Goal: Transaction & Acquisition: Register for event/course

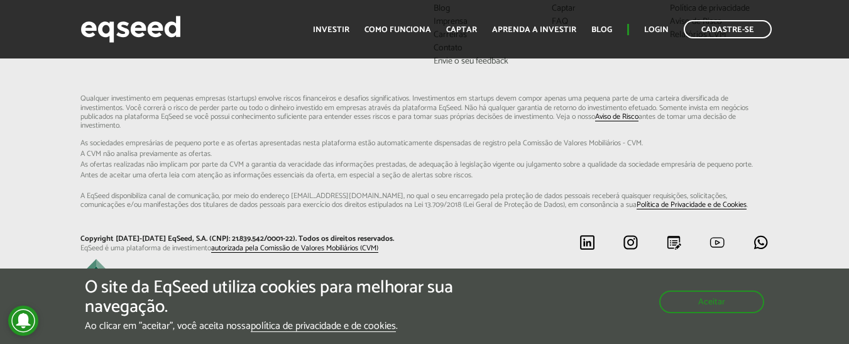
scroll to position [3331, 0]
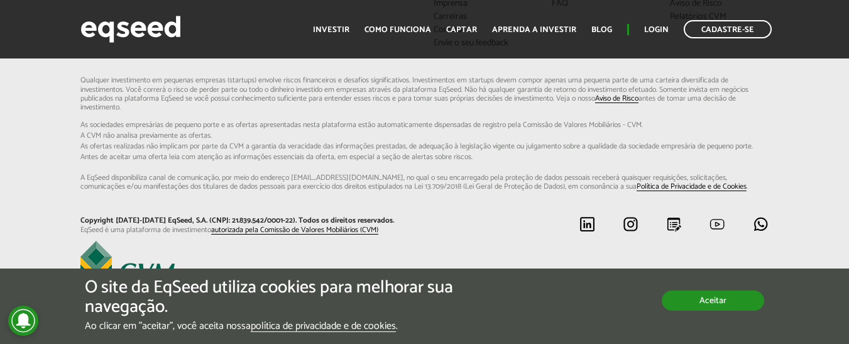
click at [705, 295] on button "Aceitar" at bounding box center [713, 300] width 102 height 20
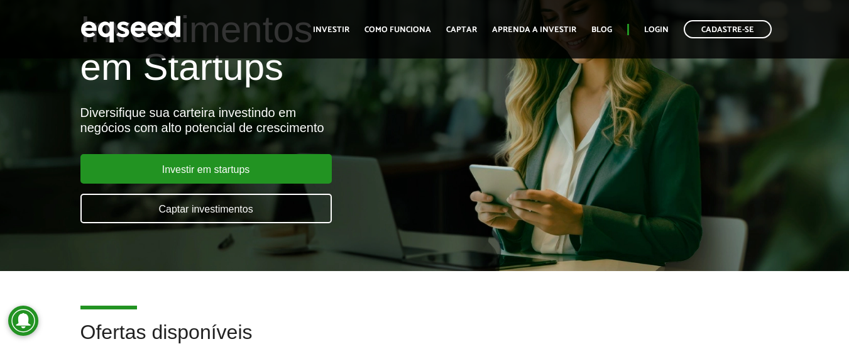
scroll to position [0, 0]
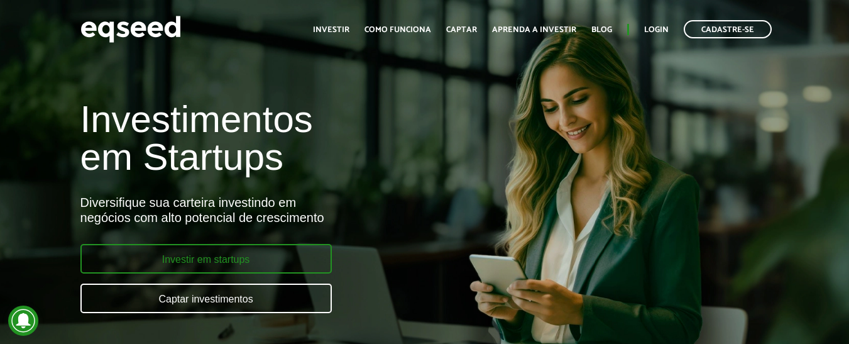
click at [241, 261] on link "Investir em startups" at bounding box center [205, 259] width 251 height 30
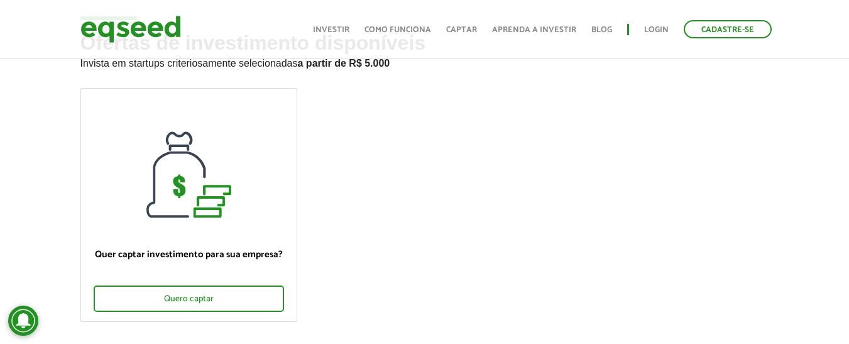
scroll to position [63, 0]
click at [346, 28] on link "Investir" at bounding box center [331, 30] width 36 height 8
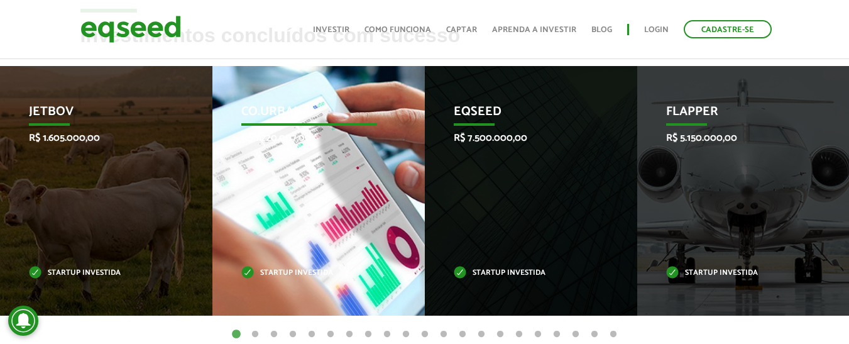
scroll to position [503, 0]
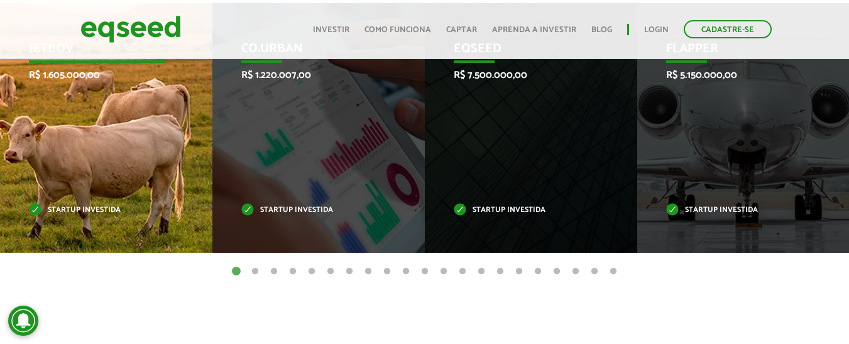
click at [82, 168] on div "JetBov R$ 1.605.000,00 Startup investida" at bounding box center [97, 128] width 194 height 250
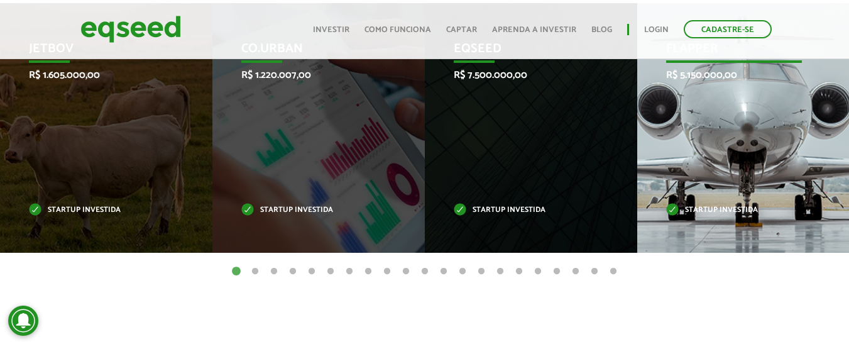
click at [705, 133] on div "Flapper R$ 5.150.000,00 Startup investida" at bounding box center [734, 128] width 194 height 250
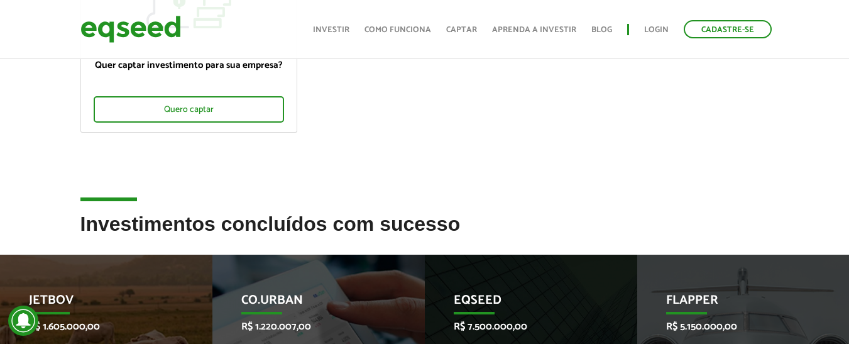
scroll to position [314, 0]
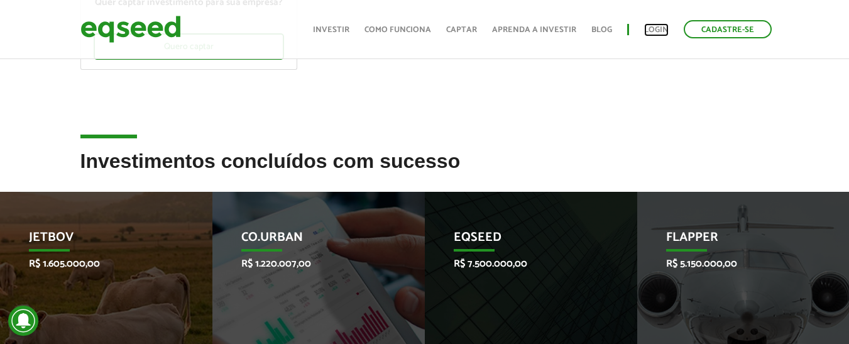
click at [653, 29] on link "Login" at bounding box center [656, 30] width 25 height 8
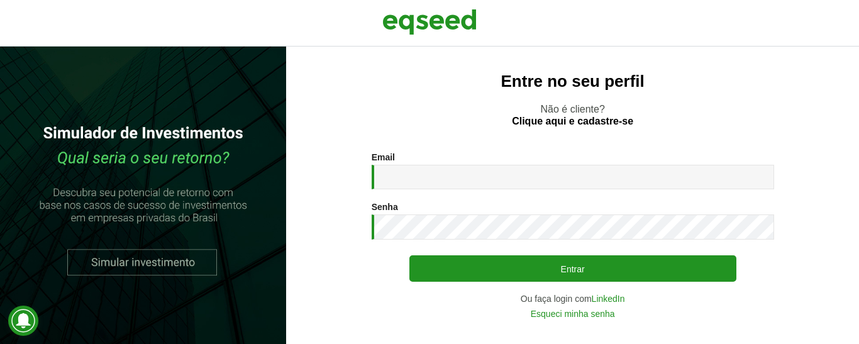
click at [415, 162] on div "Email * Digite seu endereço de e-mail." at bounding box center [573, 170] width 402 height 37
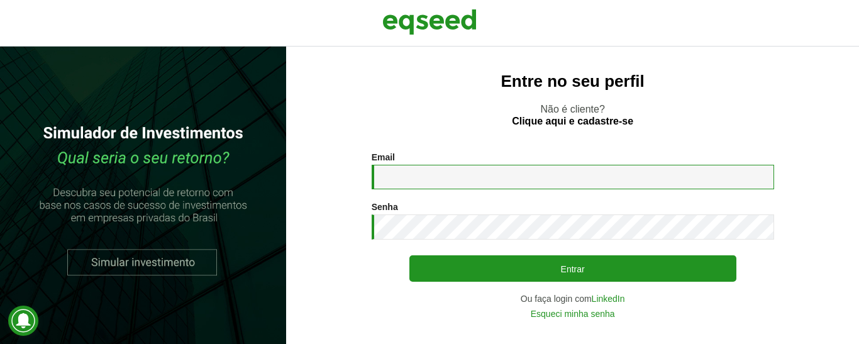
click at [446, 168] on input "Email *" at bounding box center [573, 177] width 402 height 25
type input "**********"
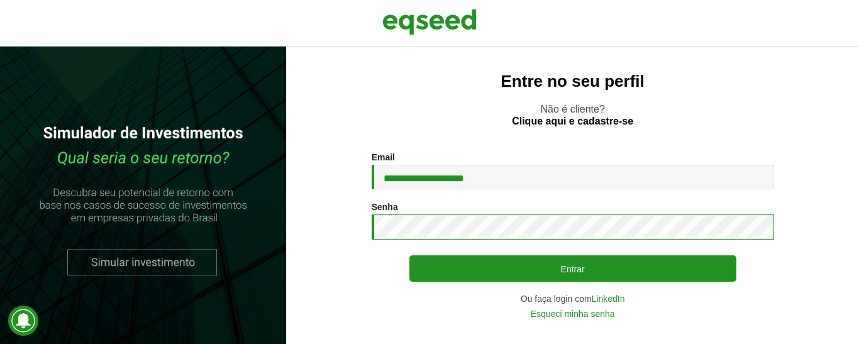
click at [409, 255] on button "Entrar" at bounding box center [572, 268] width 327 height 26
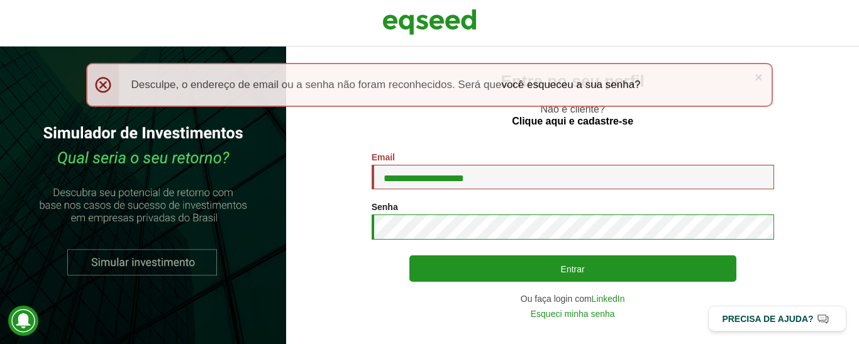
click at [409, 255] on button "Entrar" at bounding box center [572, 268] width 327 height 26
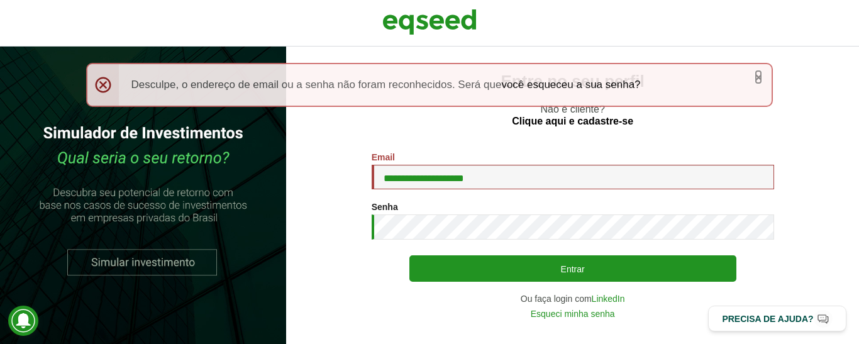
click at [760, 82] on link "×" at bounding box center [758, 76] width 8 height 13
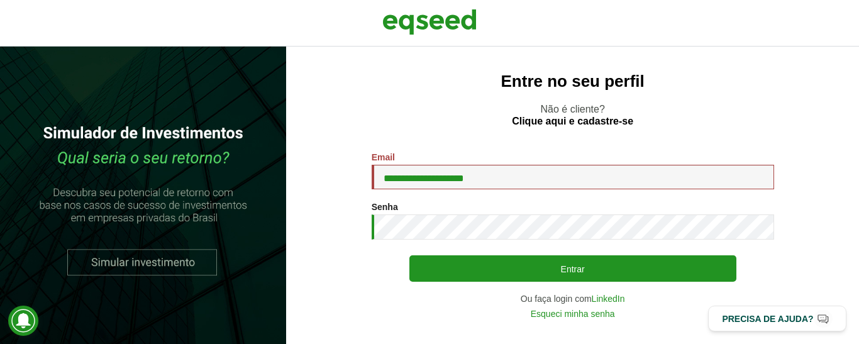
click at [598, 114] on p "Não é cliente? Clique aqui e cadastre-se" at bounding box center [572, 115] width 522 height 24
click at [595, 124] on link "Clique aqui e cadastre-se" at bounding box center [572, 121] width 121 height 10
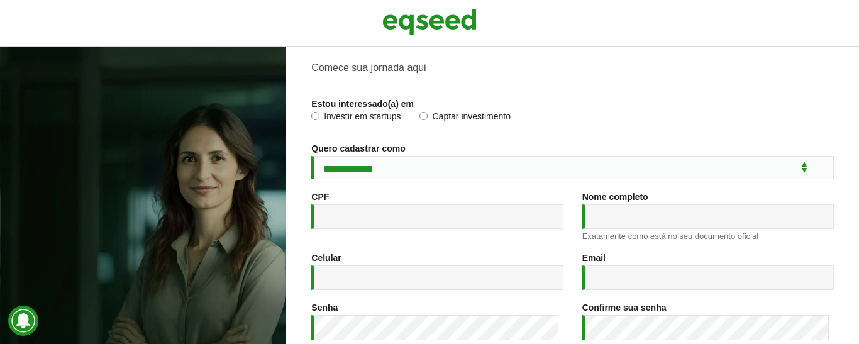
scroll to position [63, 0]
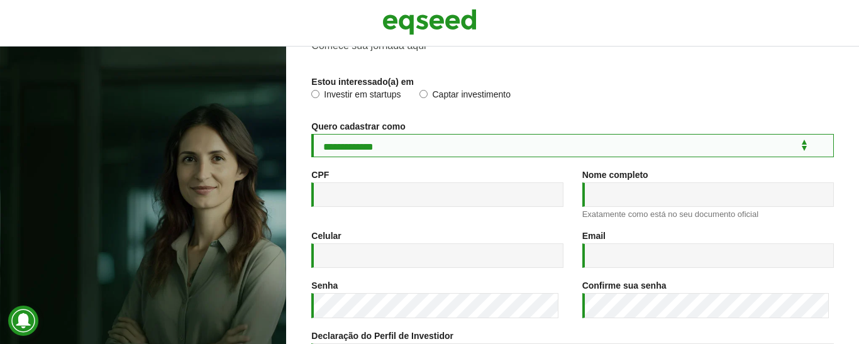
click at [421, 138] on select "**********" at bounding box center [572, 145] width 522 height 23
select select "***"
click at [311, 134] on select "**********" at bounding box center [572, 145] width 522 height 23
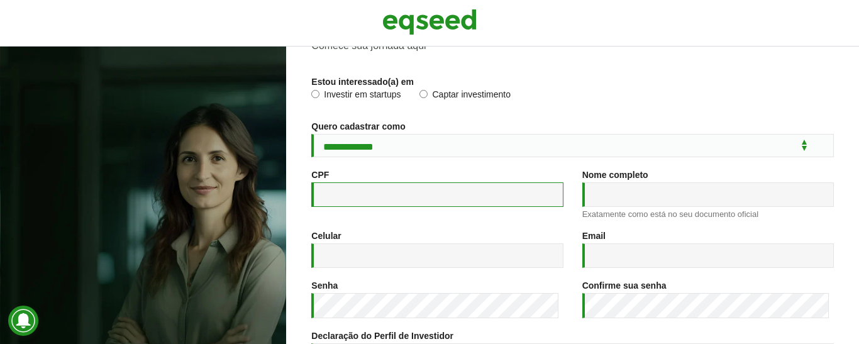
click at [421, 207] on input "CPF *" at bounding box center [436, 194] width 251 height 25
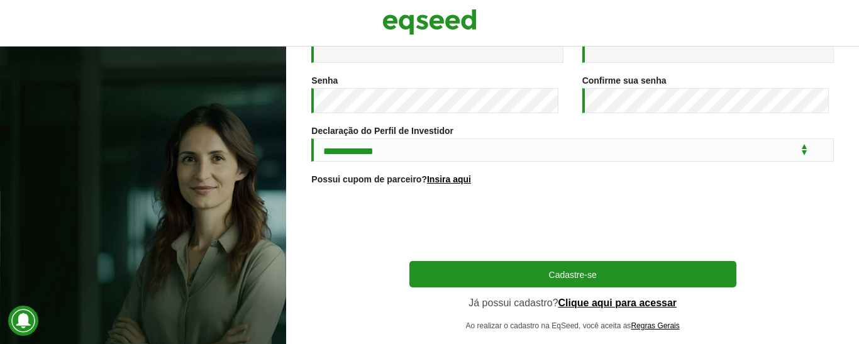
scroll to position [295, 0]
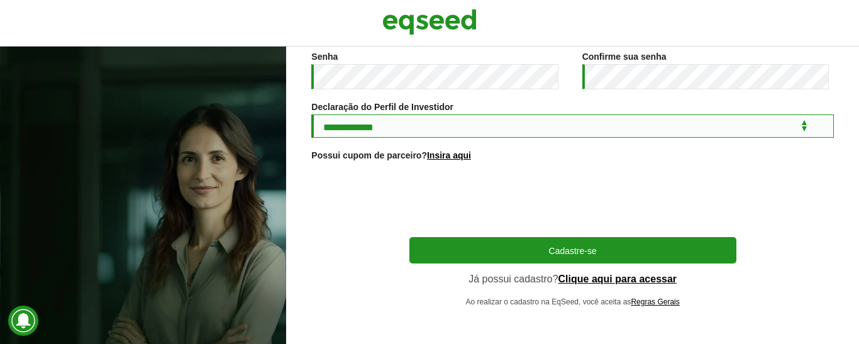
click at [433, 125] on select "**********" at bounding box center [572, 125] width 522 height 23
select select "***"
click at [311, 114] on select "**********" at bounding box center [572, 125] width 522 height 23
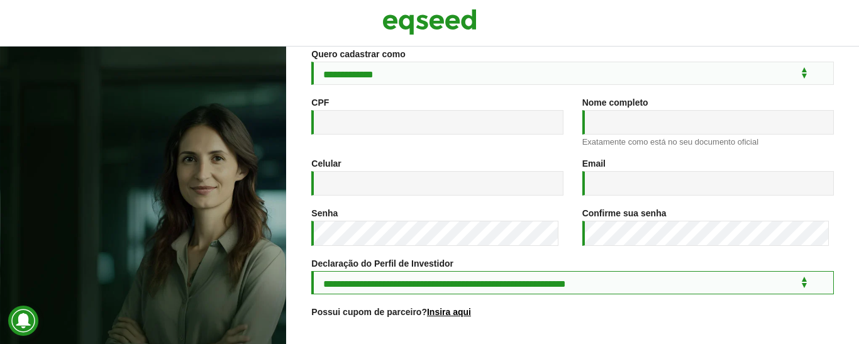
scroll to position [107, 0]
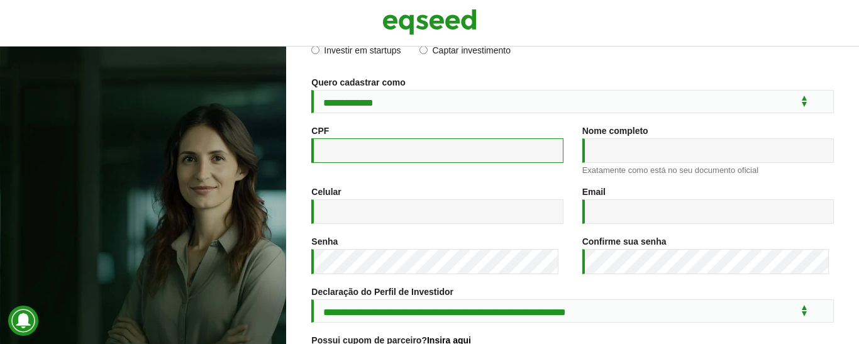
click at [442, 160] on input "CPF *" at bounding box center [436, 150] width 251 height 25
type input "**********"
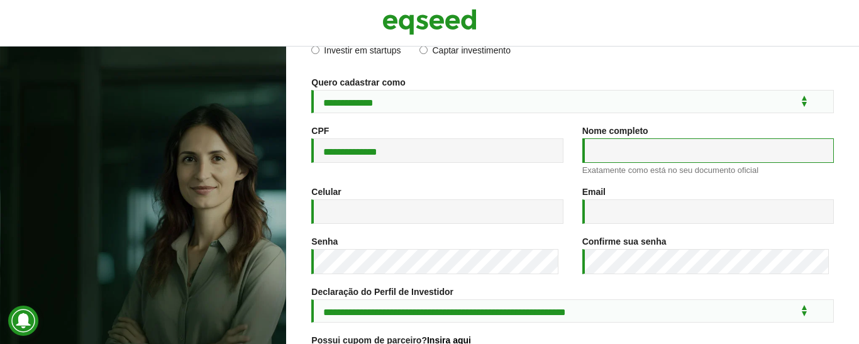
click at [616, 157] on input "Nome completo *" at bounding box center [707, 150] width 251 height 25
type input "**********"
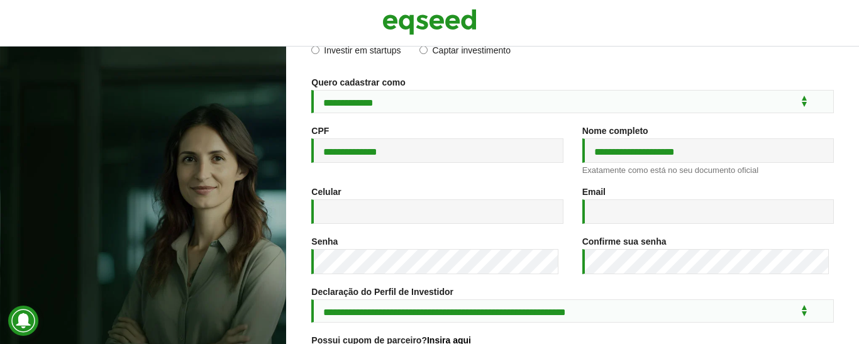
click at [341, 186] on div "**********" at bounding box center [572, 156] width 541 height 61
drag, startPoint x: 372, startPoint y: 202, endPoint x: 379, endPoint y: 207, distance: 8.2
click at [372, 202] on input "Celular *" at bounding box center [436, 211] width 251 height 25
type input "**********"
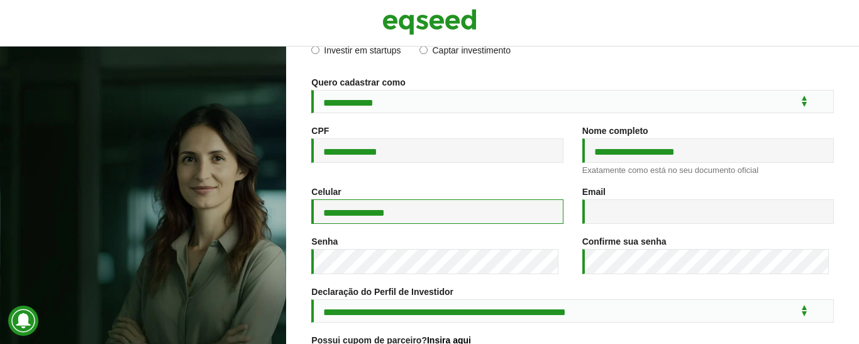
type input "**********"
click at [458, 213] on input "**********" at bounding box center [436, 211] width 251 height 25
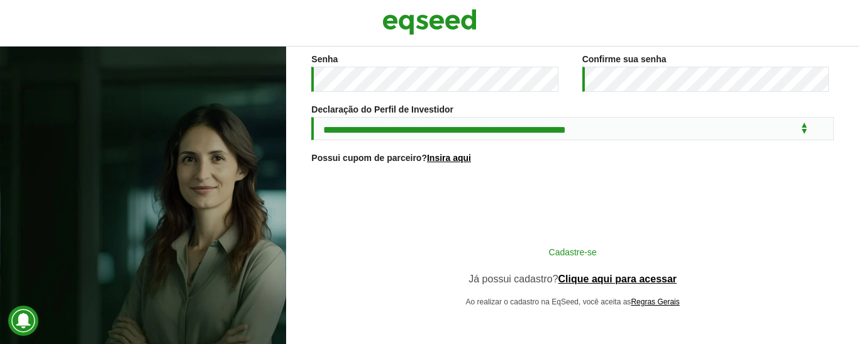
click at [714, 241] on button "Cadastre-se" at bounding box center [572, 252] width 327 height 24
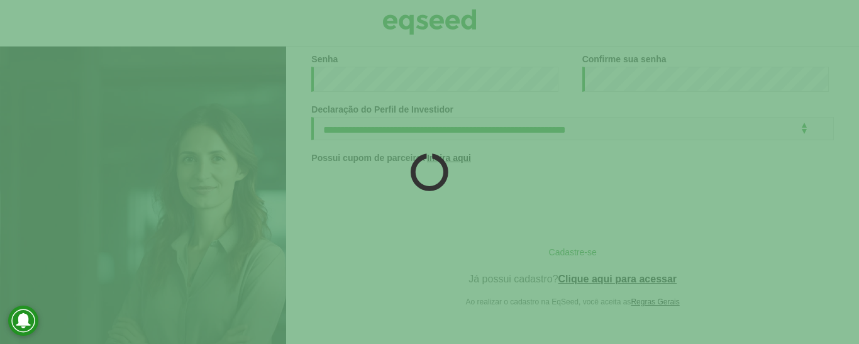
scroll to position [293, 0]
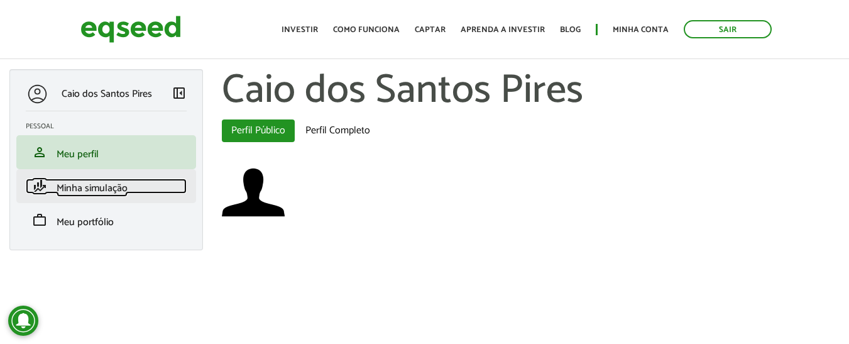
click at [99, 190] on span "Minha simulação" at bounding box center [92, 188] width 71 height 17
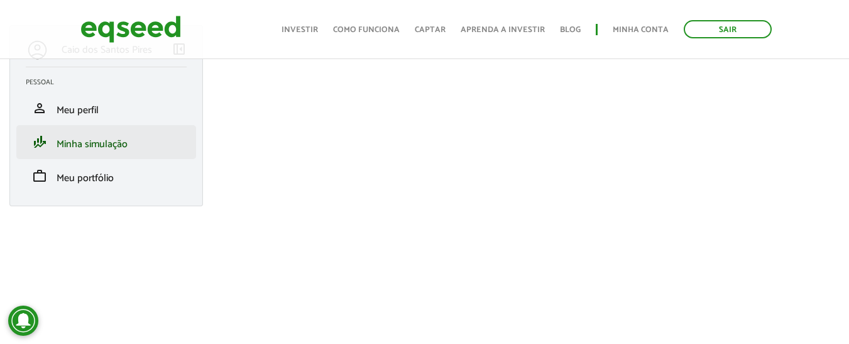
scroll to position [63, 0]
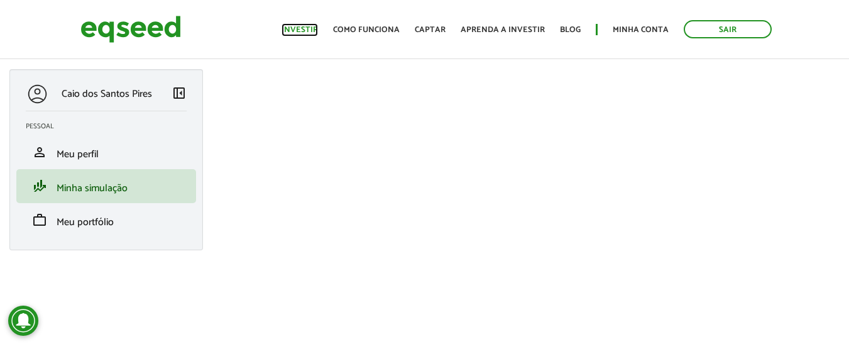
click at [309, 31] on link "Investir" at bounding box center [300, 30] width 36 height 8
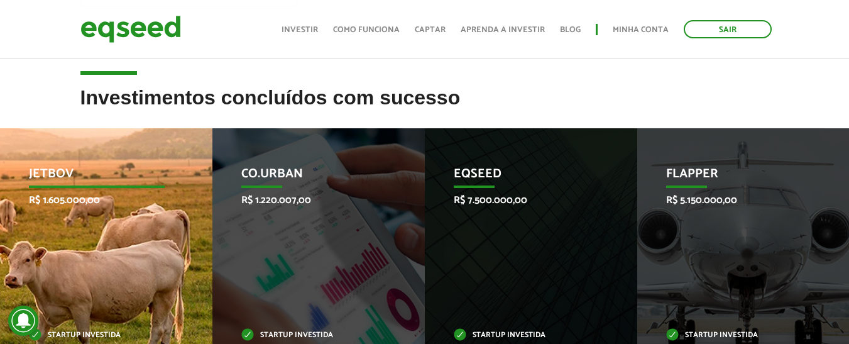
scroll to position [377, 0]
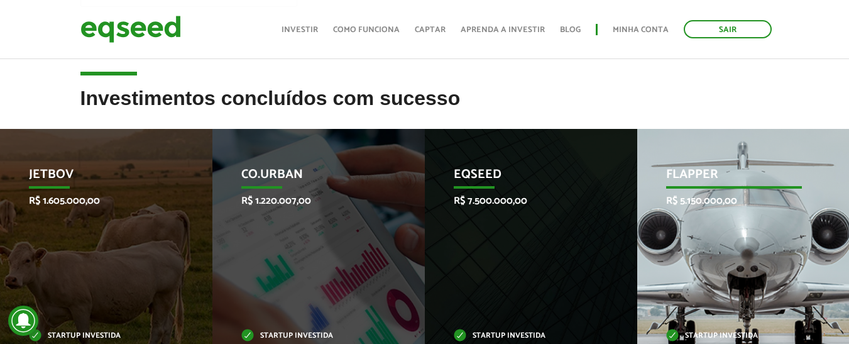
click at [708, 214] on div "Flapper R$ 5.150.000,00 Startup investida" at bounding box center [734, 254] width 194 height 250
click at [711, 173] on p "Flapper" at bounding box center [734, 177] width 136 height 21
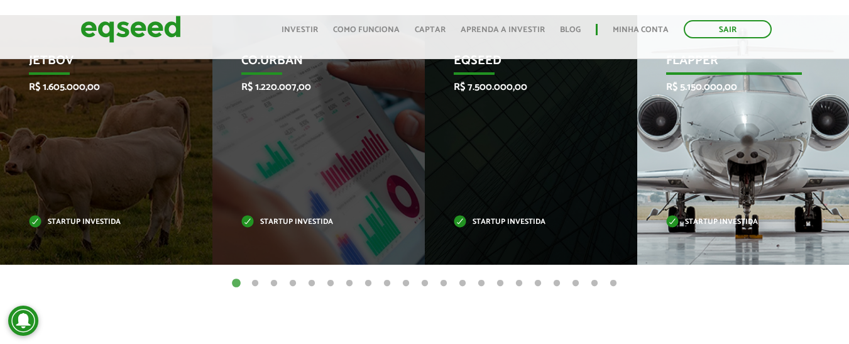
scroll to position [503, 0]
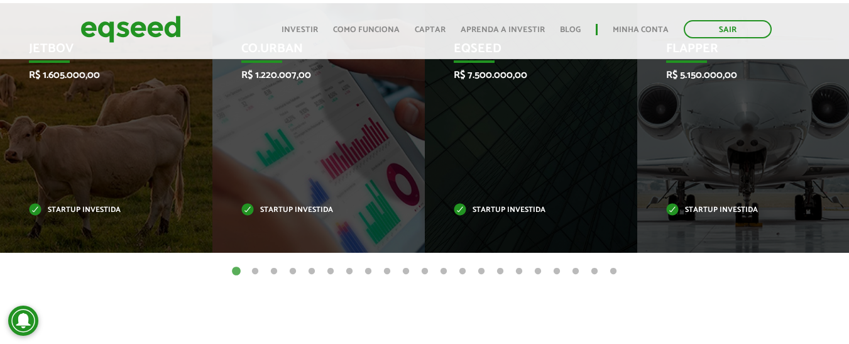
click at [256, 272] on button "2" at bounding box center [255, 271] width 13 height 13
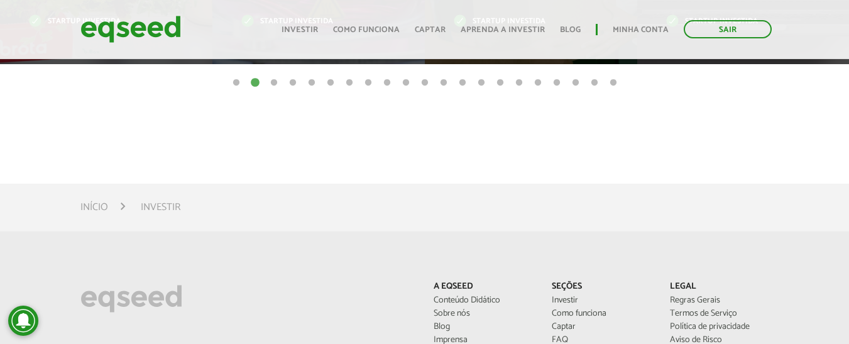
scroll to position [754, 0]
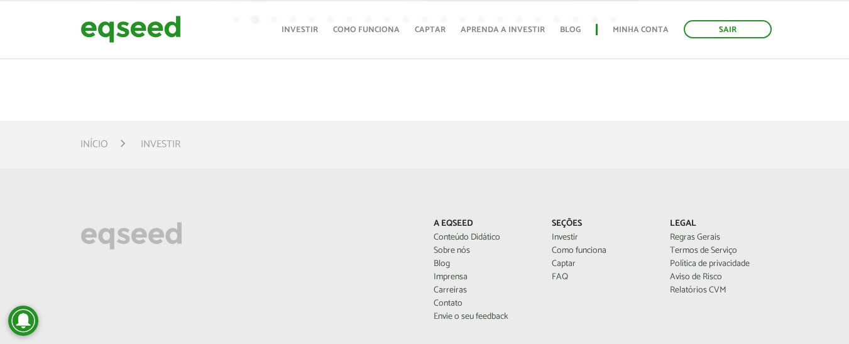
click at [158, 141] on li "Investir" at bounding box center [161, 144] width 40 height 17
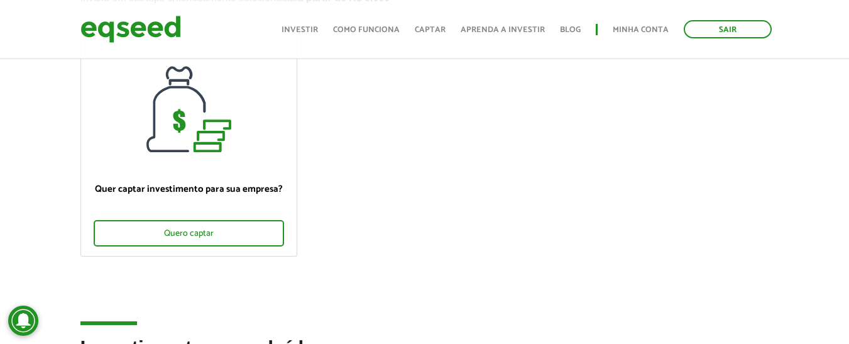
scroll to position [0, 0]
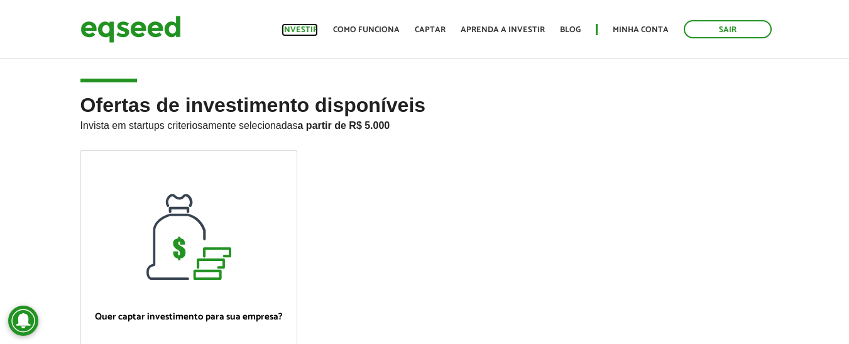
click at [317, 34] on link "Investir" at bounding box center [300, 30] width 36 height 8
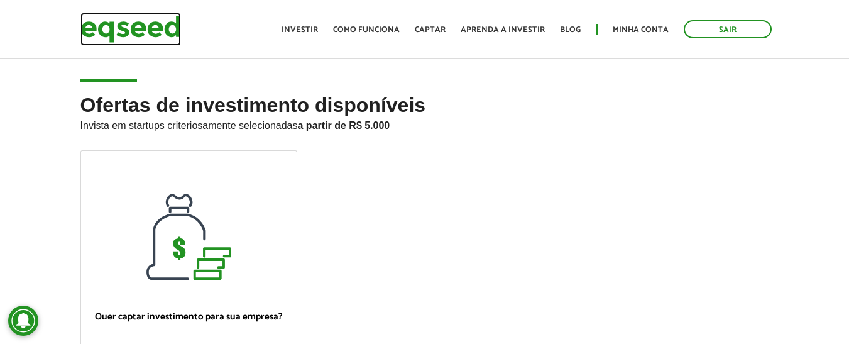
click at [131, 36] on img at bounding box center [130, 29] width 101 height 33
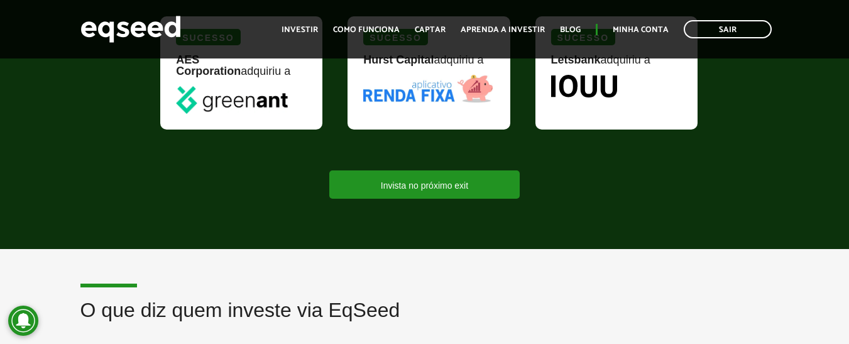
scroll to position [1383, 0]
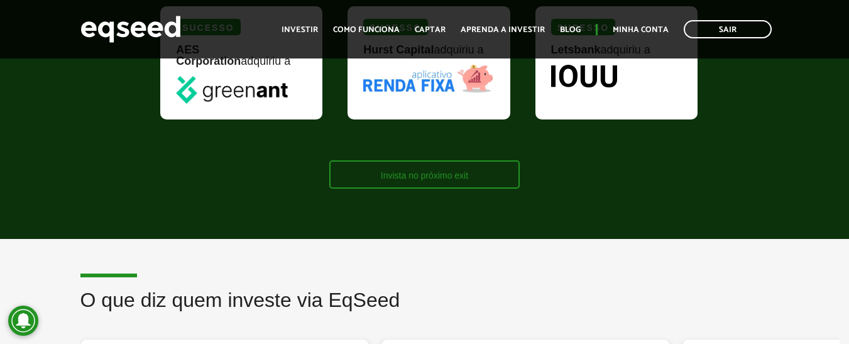
click at [366, 177] on link "Invista no próximo exit" at bounding box center [424, 174] width 190 height 28
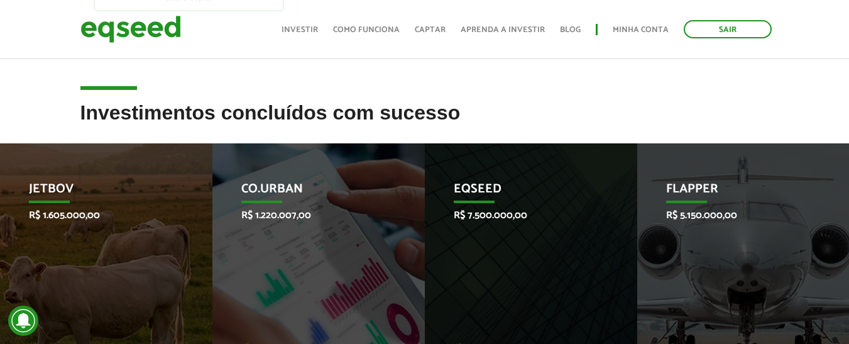
scroll to position [440, 0]
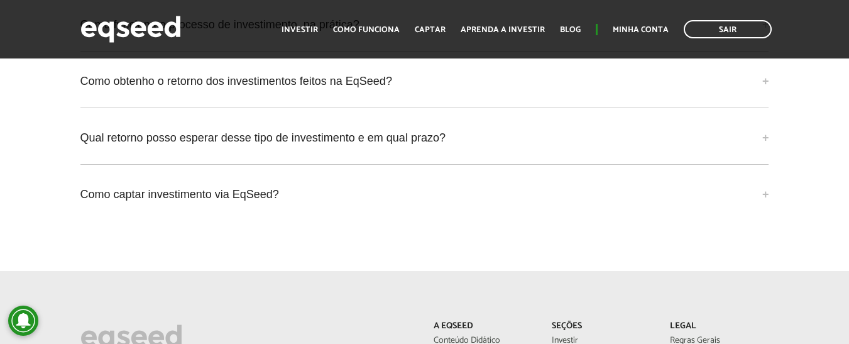
scroll to position [2766, 0]
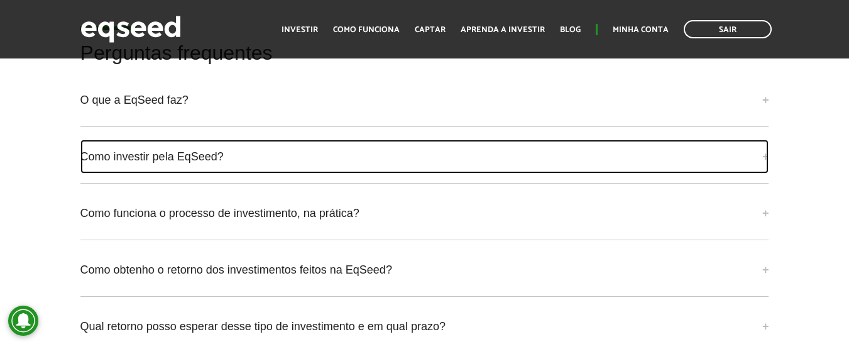
click at [188, 154] on link "Como investir pela EqSeed?" at bounding box center [424, 157] width 689 height 34
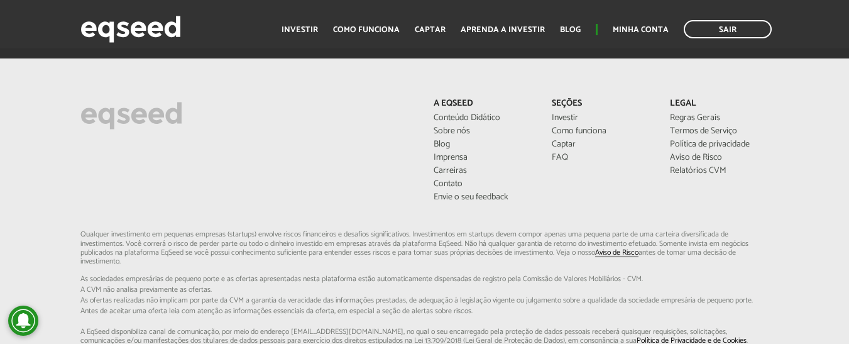
scroll to position [3240, 0]
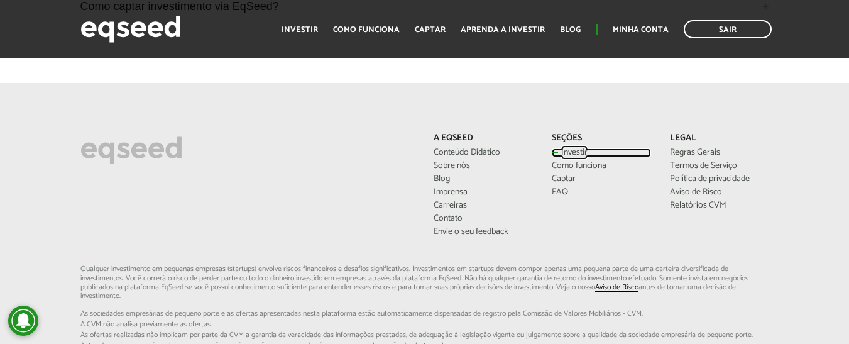
click at [560, 150] on link "Investir" at bounding box center [601, 152] width 99 height 9
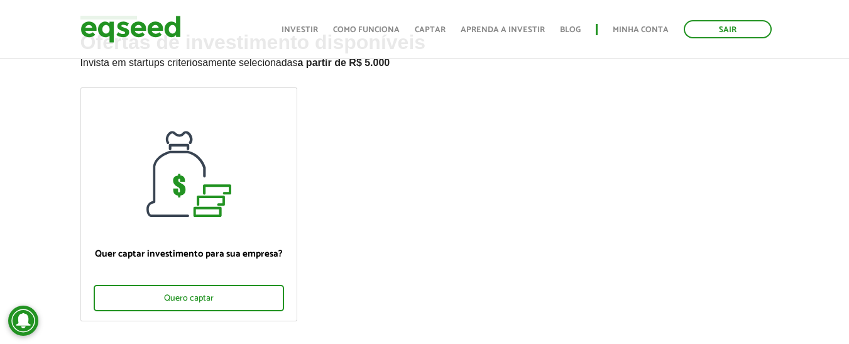
scroll to position [126, 0]
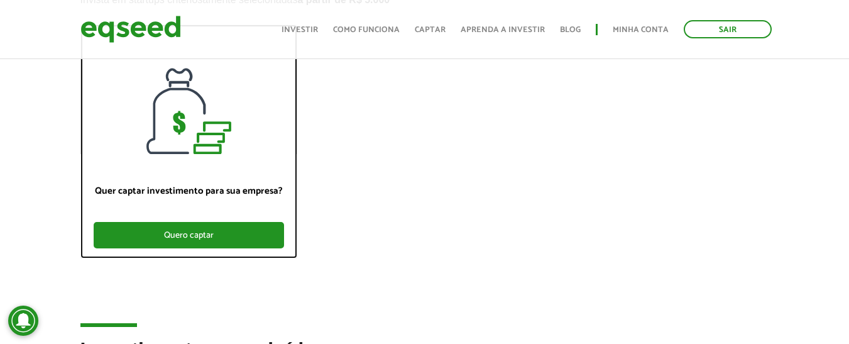
click at [265, 240] on div "Quero captar" at bounding box center [189, 235] width 190 height 26
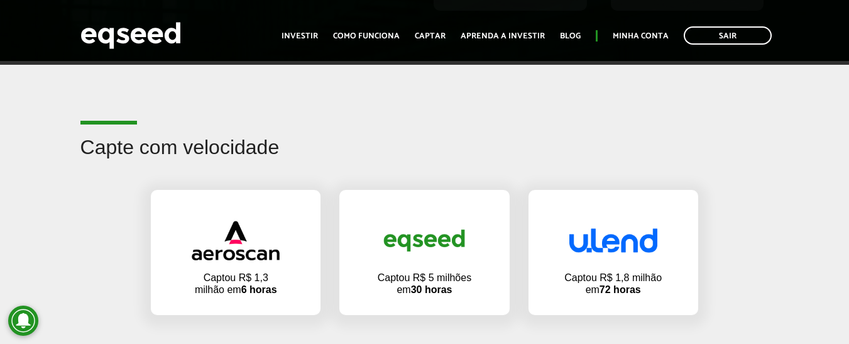
scroll to position [754, 0]
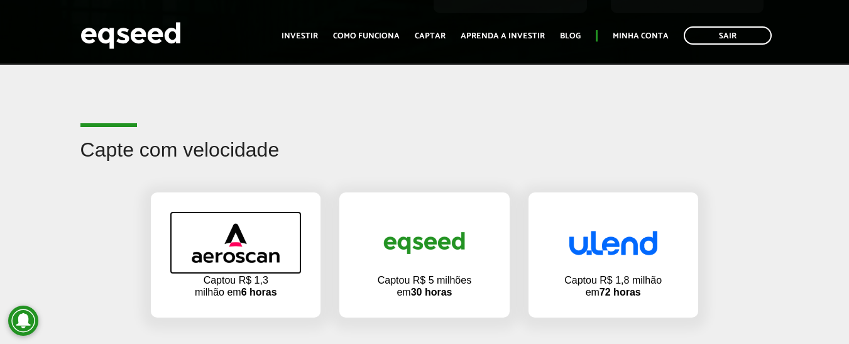
click at [236, 226] on link at bounding box center [236, 242] width 132 height 63
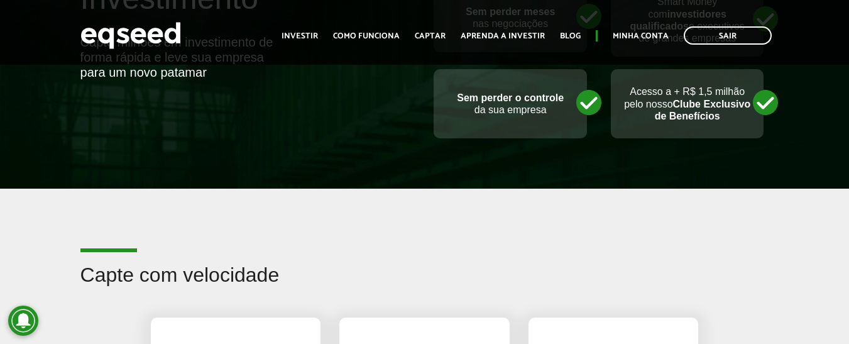
scroll to position [880, 0]
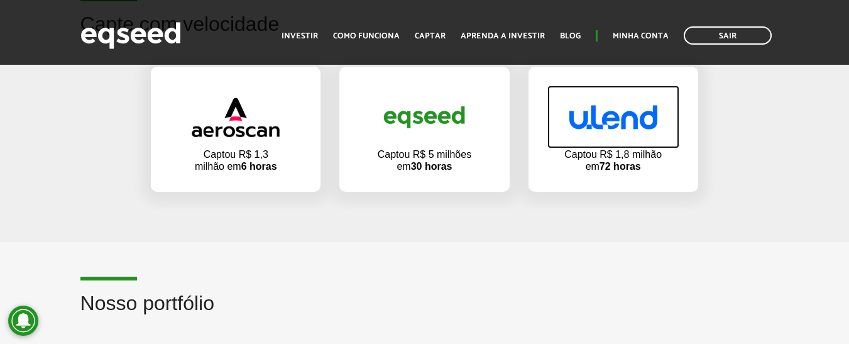
click at [611, 127] on img at bounding box center [614, 117] width 88 height 25
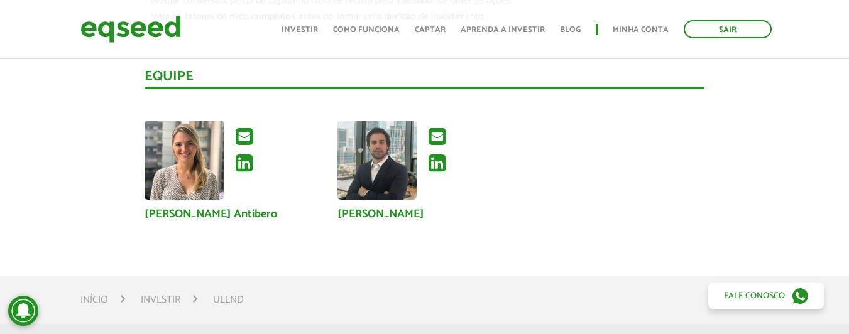
scroll to position [1760, 0]
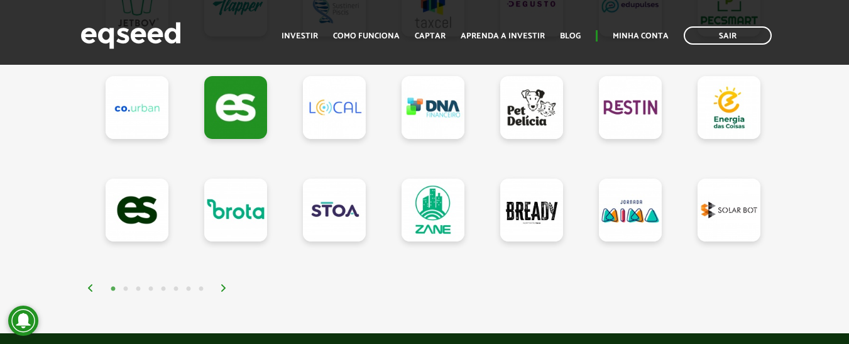
scroll to position [1257, 0]
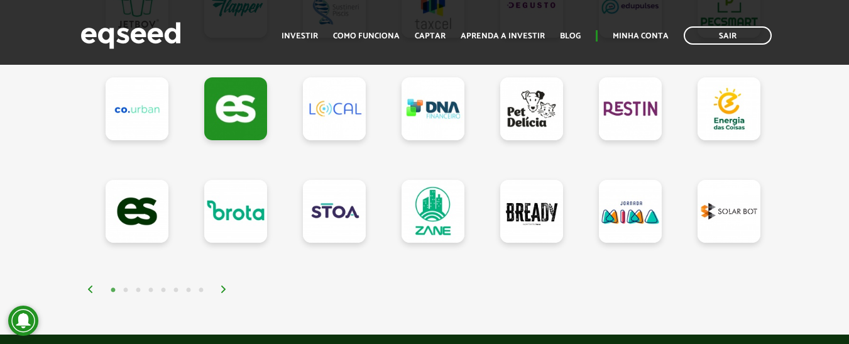
click at [220, 293] on img at bounding box center [224, 289] width 8 height 8
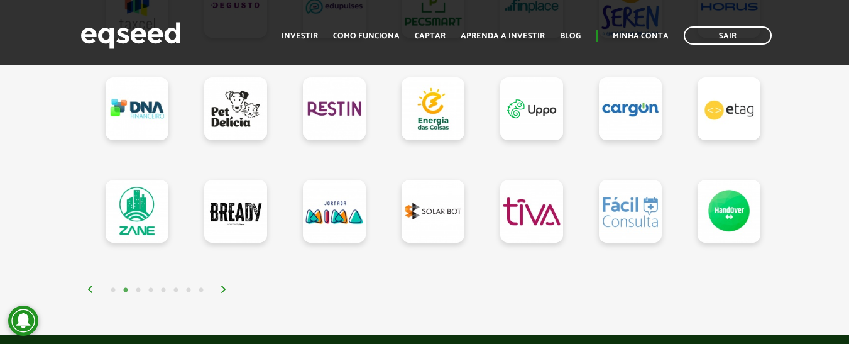
click at [220, 293] on img at bounding box center [224, 289] width 8 height 8
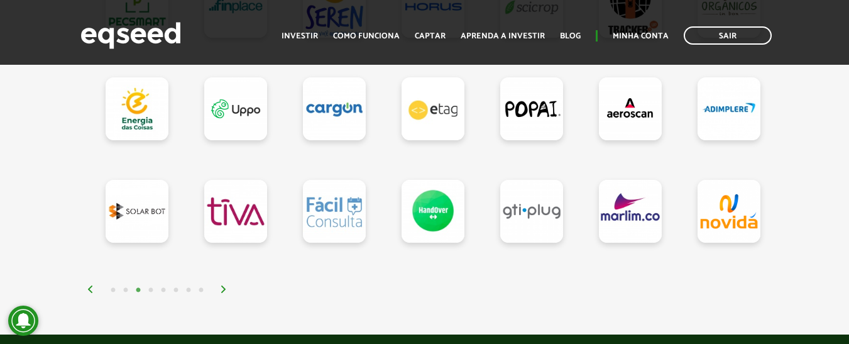
click at [220, 293] on img at bounding box center [224, 289] width 8 height 8
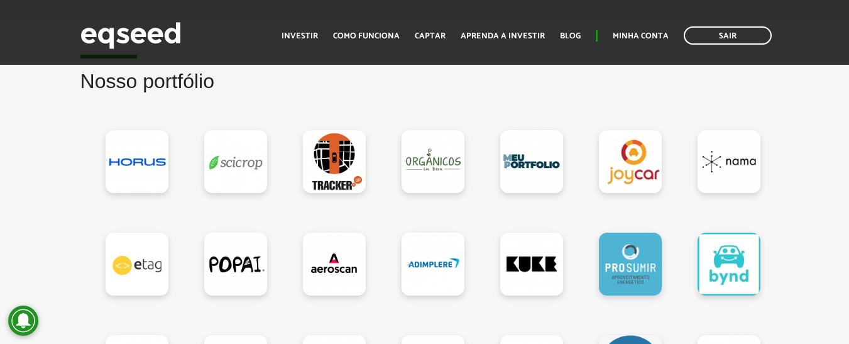
scroll to position [1132, 0]
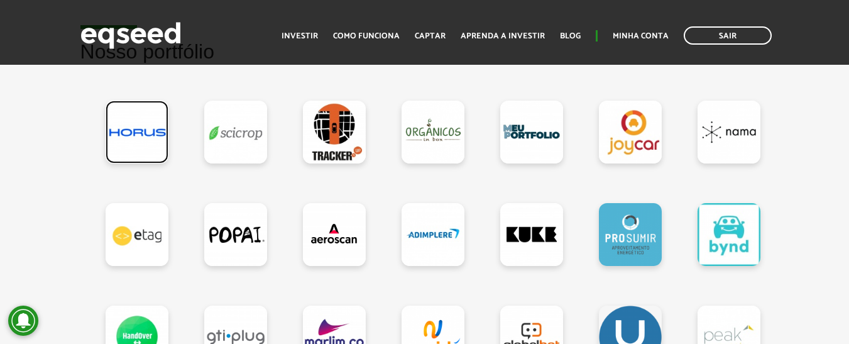
click at [109, 144] on link at bounding box center [137, 132] width 63 height 63
